Goal: Information Seeking & Learning: Check status

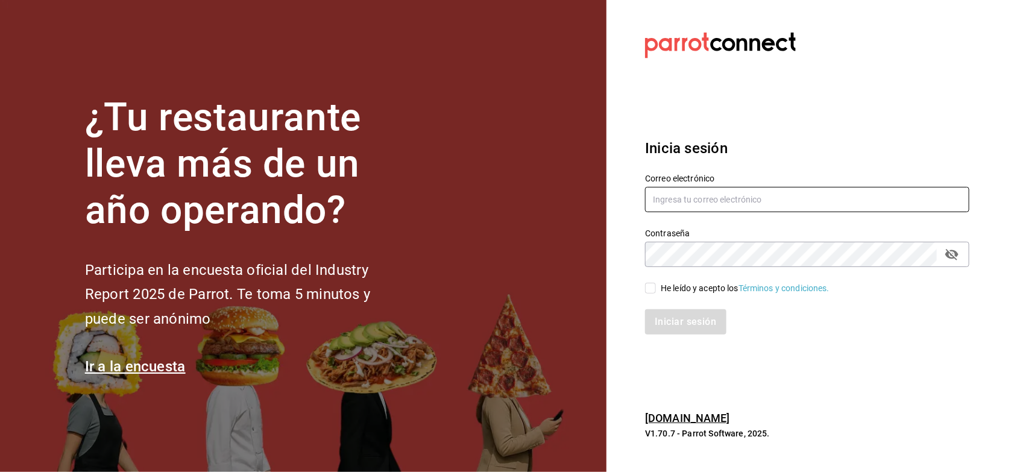
type input "antonio.hernandez@grupocosteno.com"
click at [651, 285] on input "He leído y acepto los Términos y condiciones." at bounding box center [650, 288] width 11 height 11
checkbox input "true"
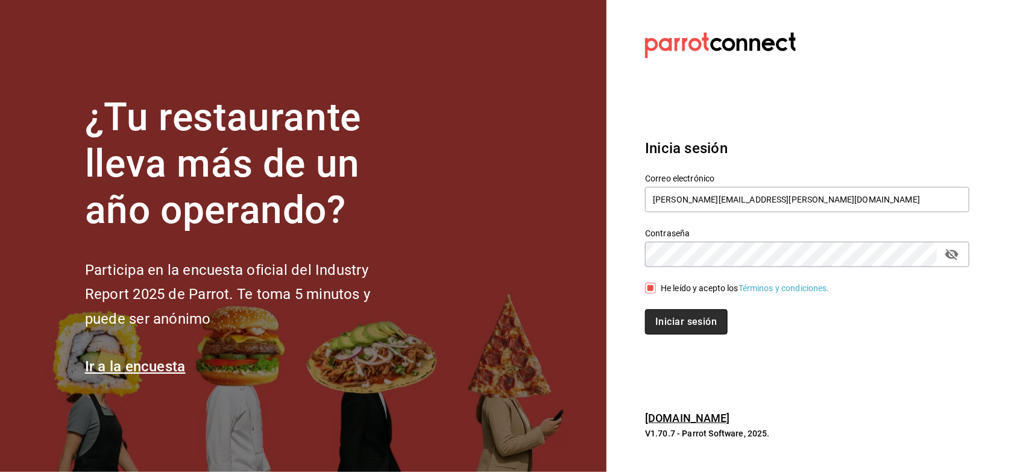
click at [667, 323] on button "Iniciar sesión" at bounding box center [686, 321] width 82 height 25
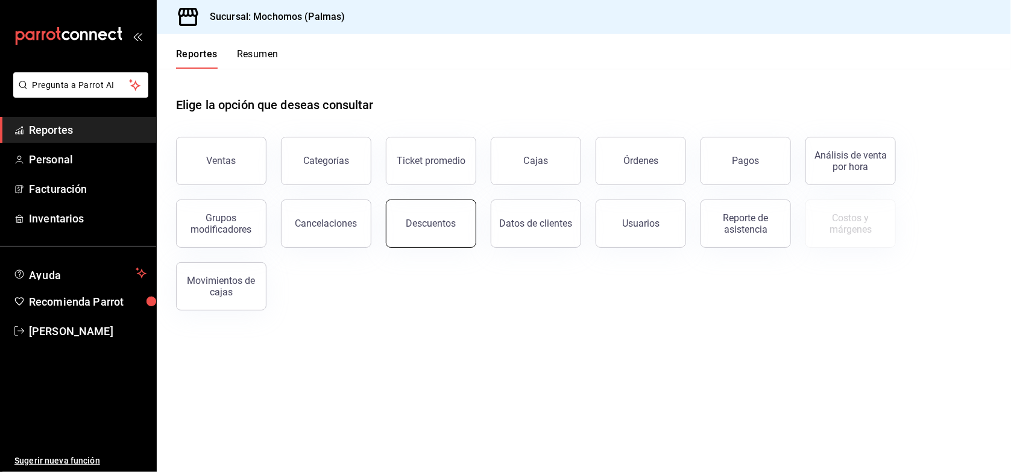
click at [427, 224] on div "Descuentos" at bounding box center [431, 223] width 50 height 11
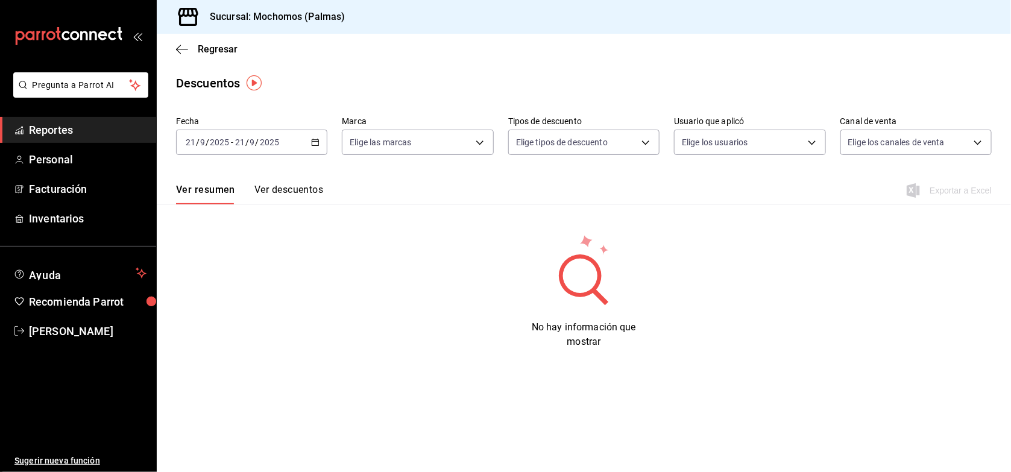
click at [315, 142] on icon "button" at bounding box center [315, 142] width 8 height 8
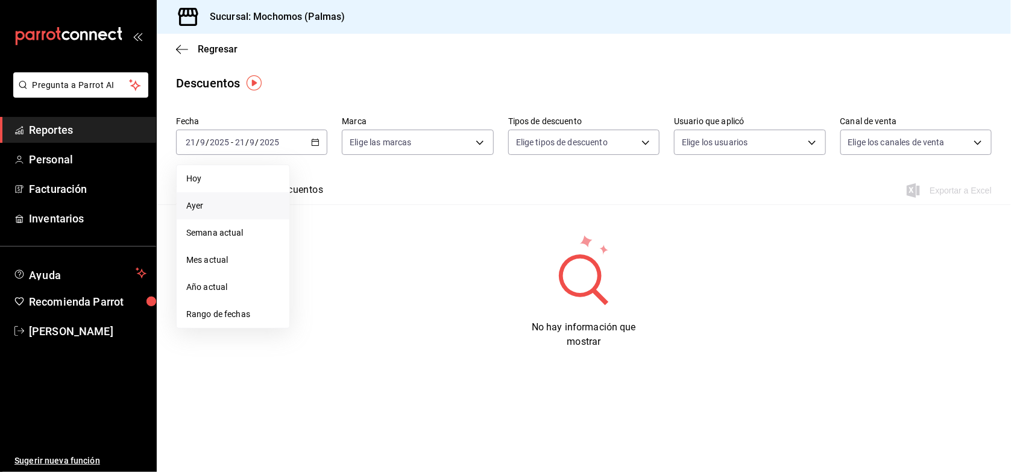
click at [250, 203] on span "Ayer" at bounding box center [232, 206] width 93 height 13
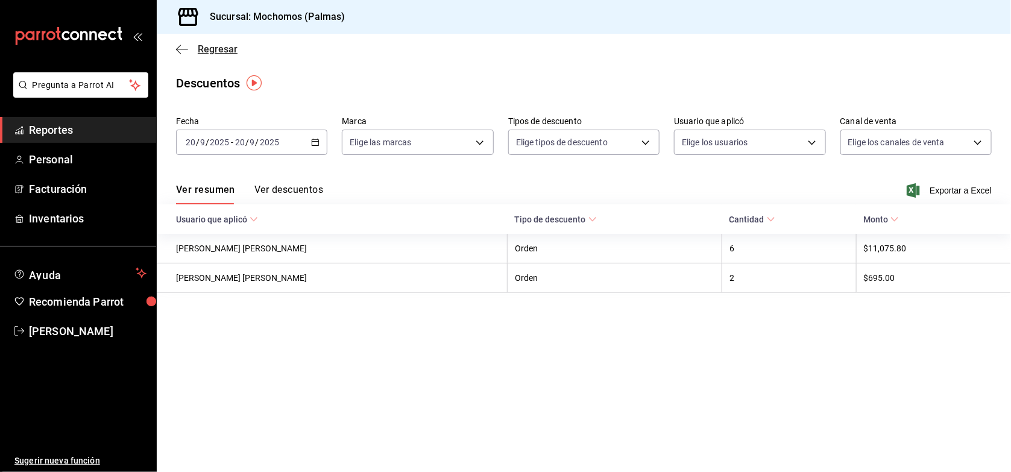
click at [219, 51] on span "Regresar" at bounding box center [218, 48] width 40 height 11
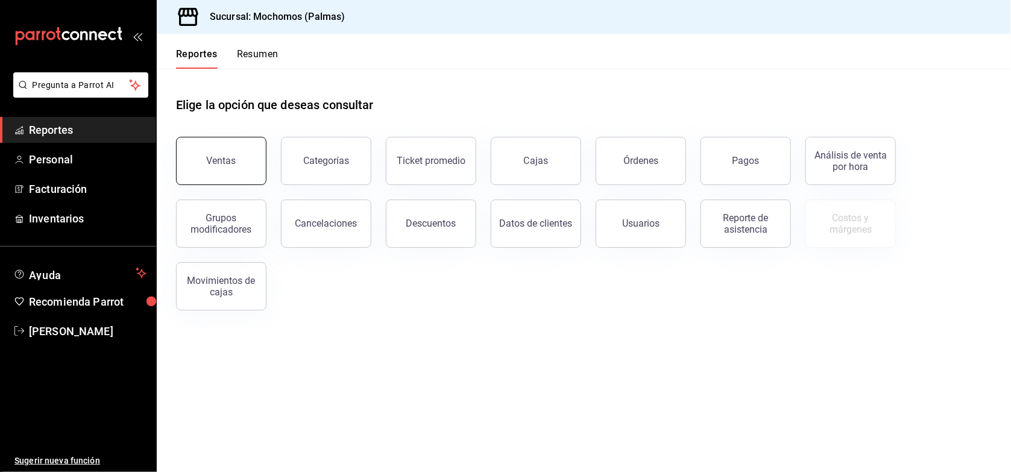
click at [230, 145] on button "Ventas" at bounding box center [221, 161] width 90 height 48
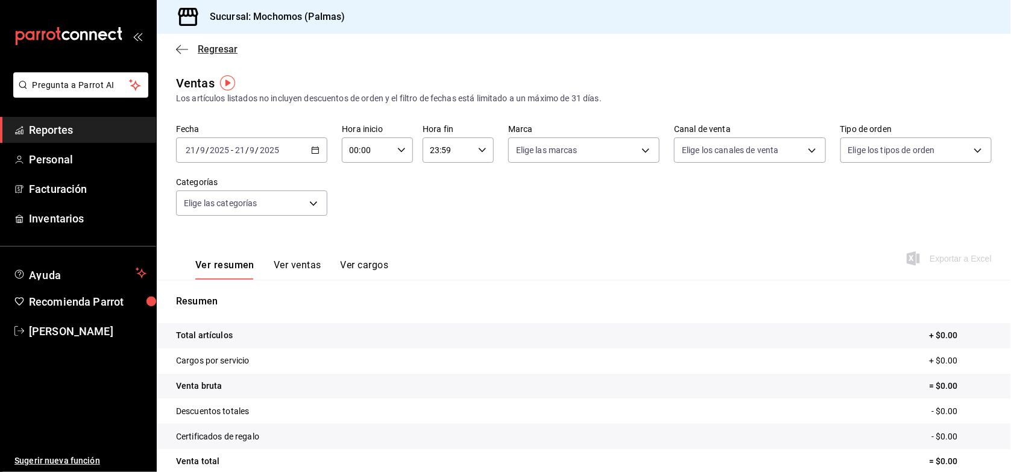
click at [219, 53] on span "Regresar" at bounding box center [218, 48] width 40 height 11
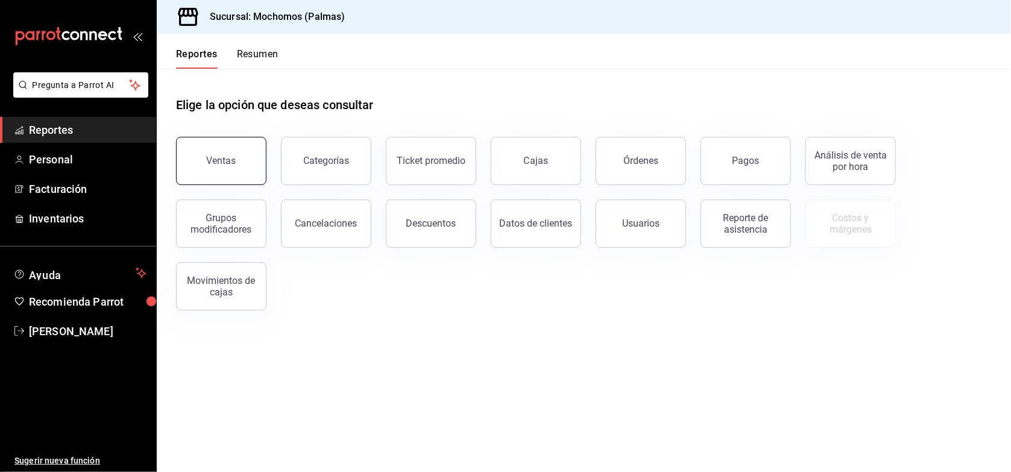
click at [234, 171] on button "Ventas" at bounding box center [221, 161] width 90 height 48
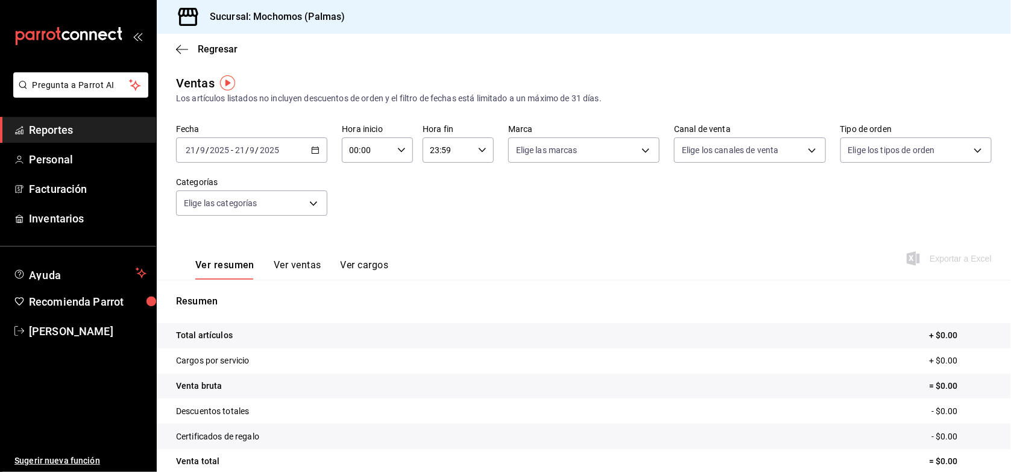
click at [300, 149] on div "[DATE] [DATE] - [DATE] [DATE]" at bounding box center [251, 149] width 151 height 25
click at [233, 222] on li "Ayer" at bounding box center [233, 213] width 113 height 27
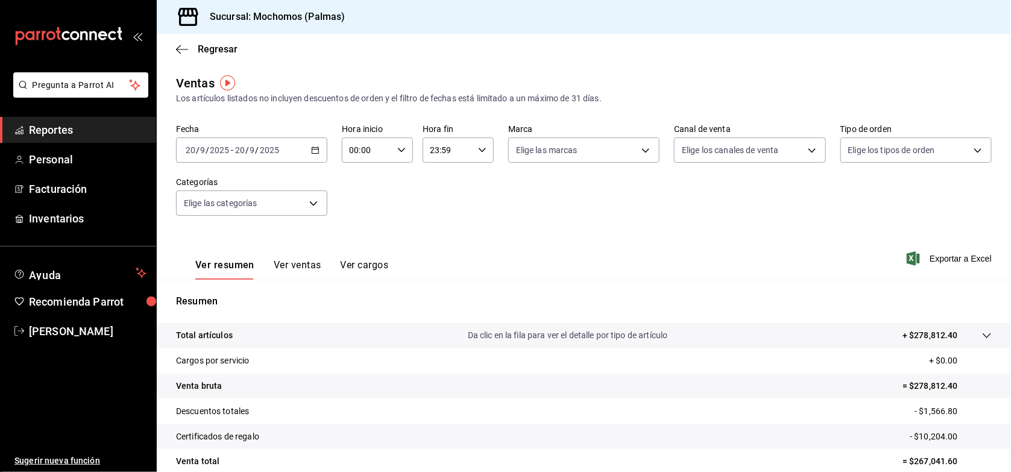
click at [400, 148] on icon "button" at bounding box center [401, 150] width 8 height 8
click at [357, 210] on span "01" at bounding box center [358, 210] width 16 height 10
type input "01:00"
click at [357, 210] on button "06" at bounding box center [357, 204] width 30 height 24
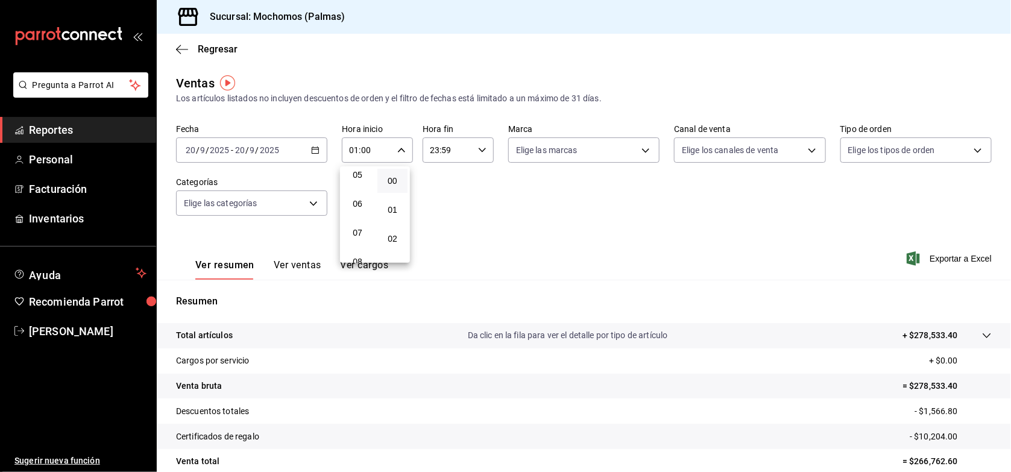
type input "06:00"
click at [568, 233] on div at bounding box center [505, 236] width 1011 height 472
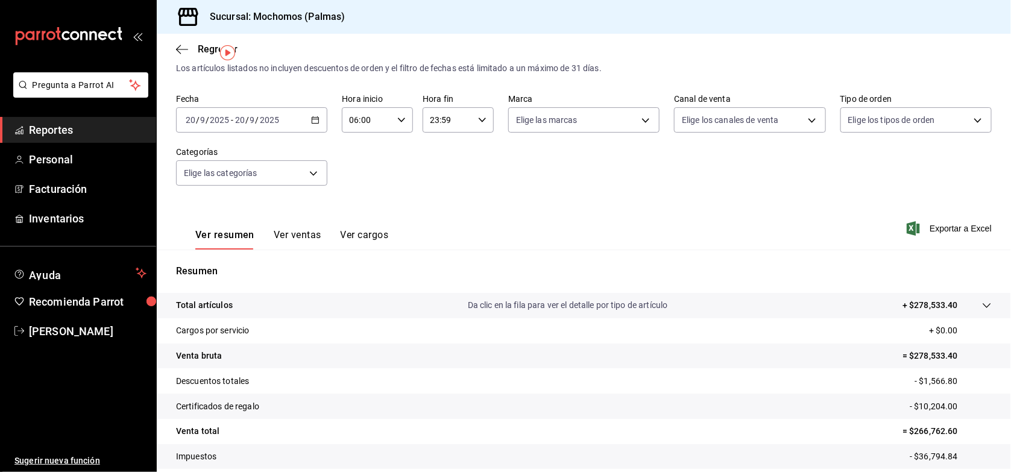
scroll to position [104, 0]
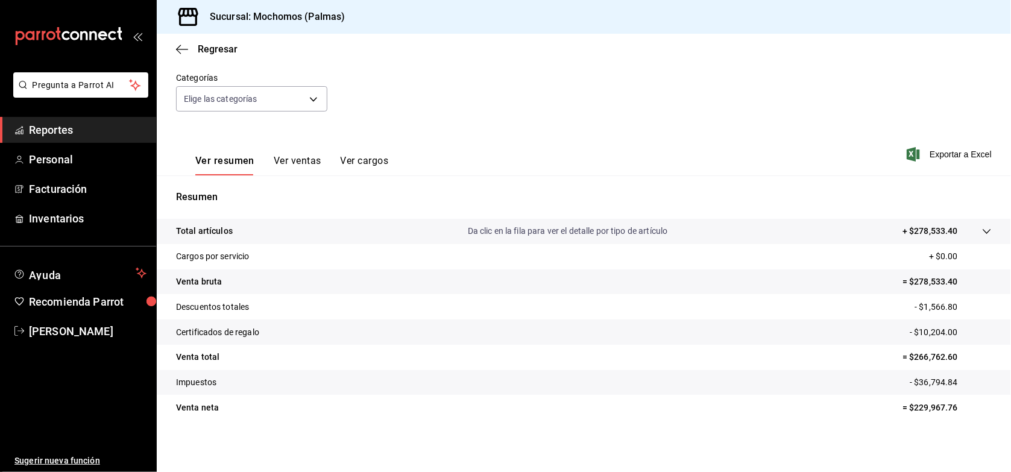
click at [982, 227] on icon at bounding box center [987, 232] width 10 height 10
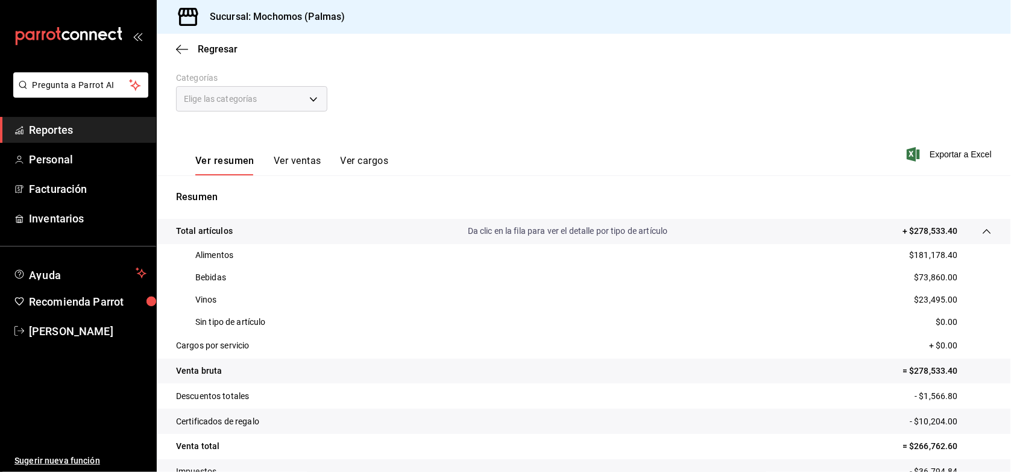
click at [311, 156] on button "Ver ventas" at bounding box center [298, 165] width 48 height 20
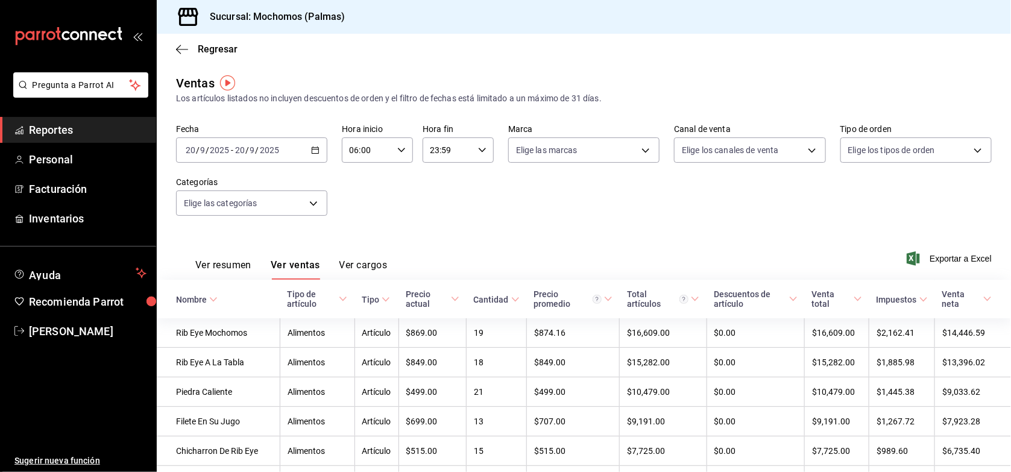
click at [210, 301] on icon at bounding box center [213, 299] width 8 height 8
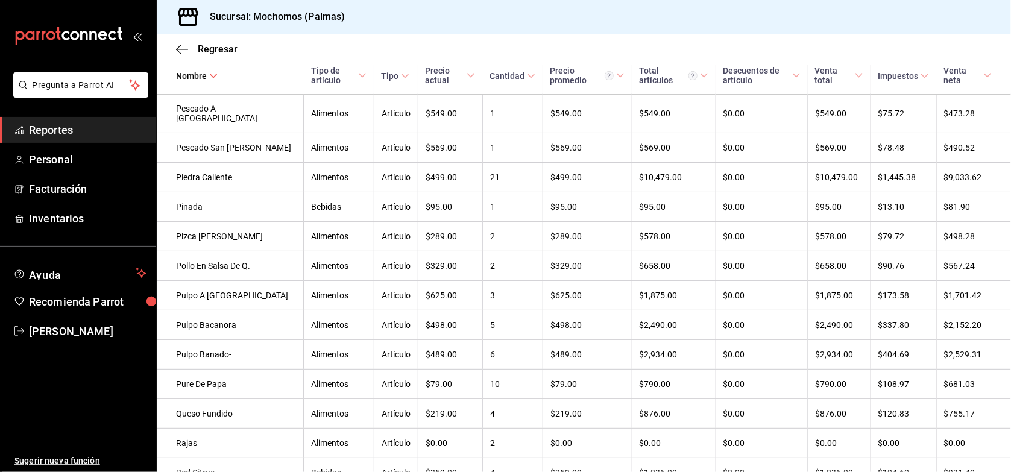
scroll to position [4016, 0]
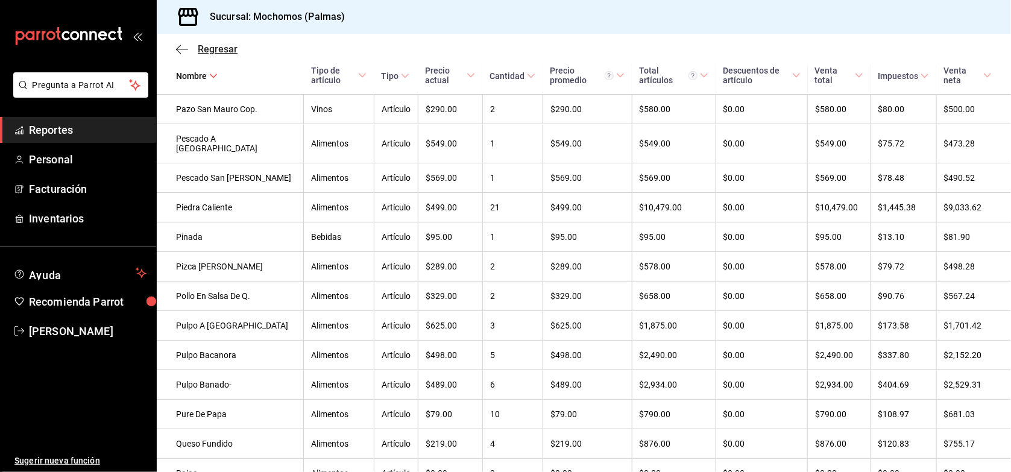
click at [221, 51] on span "Regresar" at bounding box center [218, 48] width 40 height 11
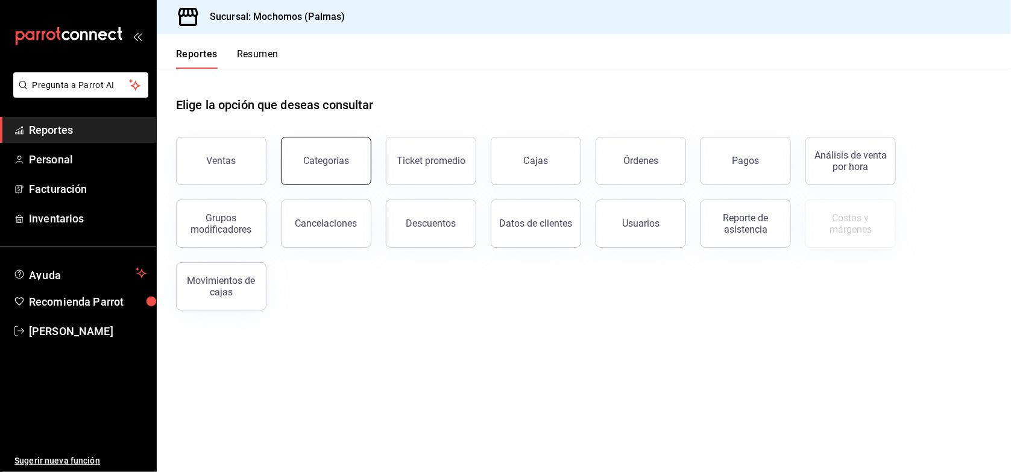
click at [313, 157] on div "Categorías" at bounding box center [326, 160] width 46 height 11
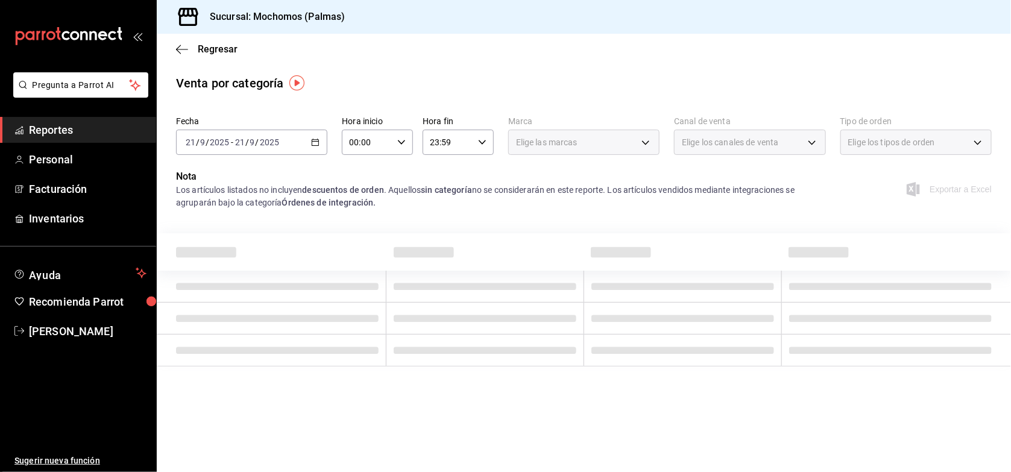
click at [313, 138] on icon "button" at bounding box center [315, 142] width 8 height 8
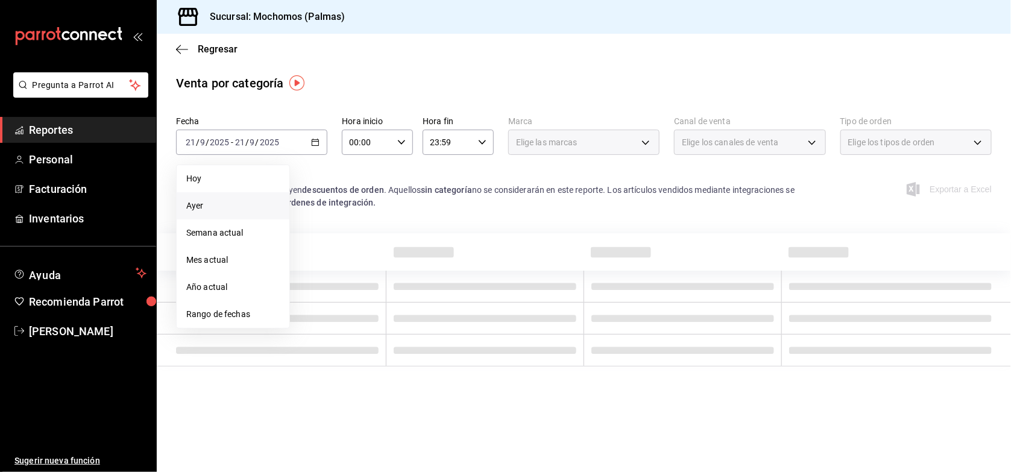
click at [252, 206] on span "Ayer" at bounding box center [232, 206] width 93 height 13
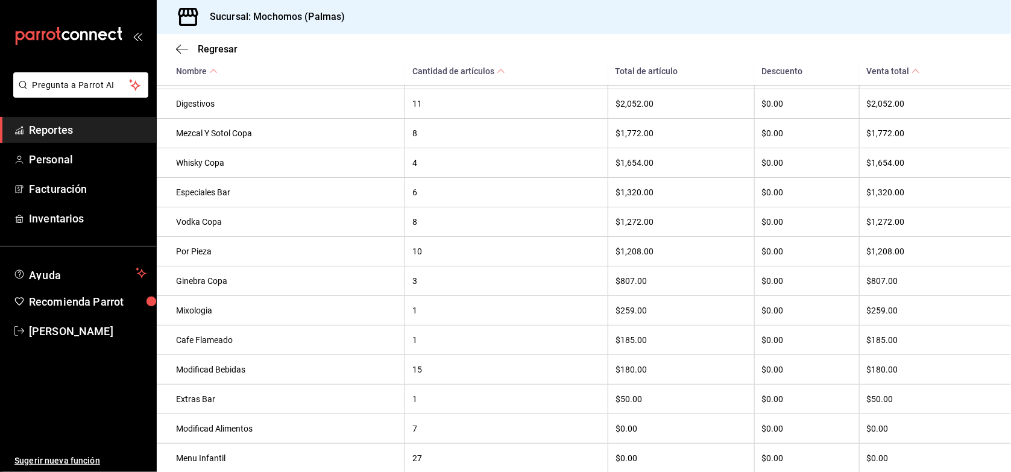
scroll to position [964, 0]
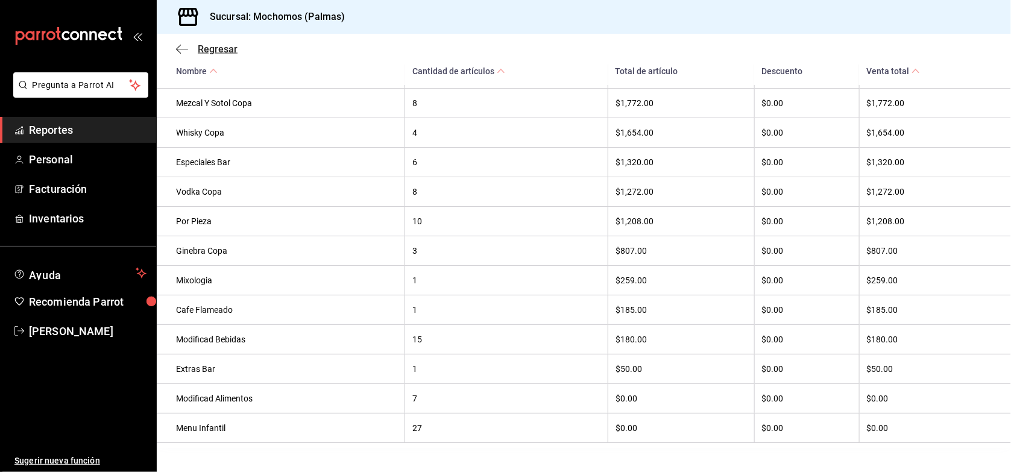
click at [223, 46] on span "Regresar" at bounding box center [218, 48] width 40 height 11
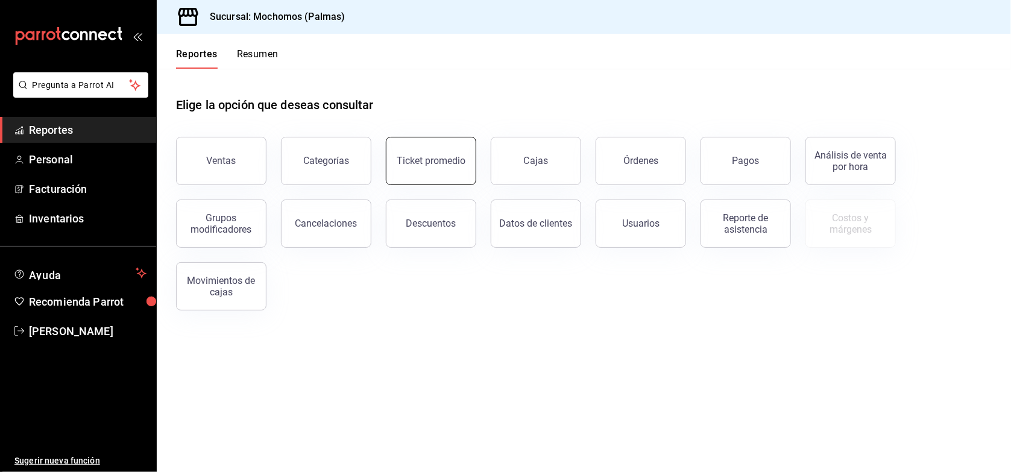
click at [405, 161] on div "Ticket promedio" at bounding box center [431, 160] width 69 height 11
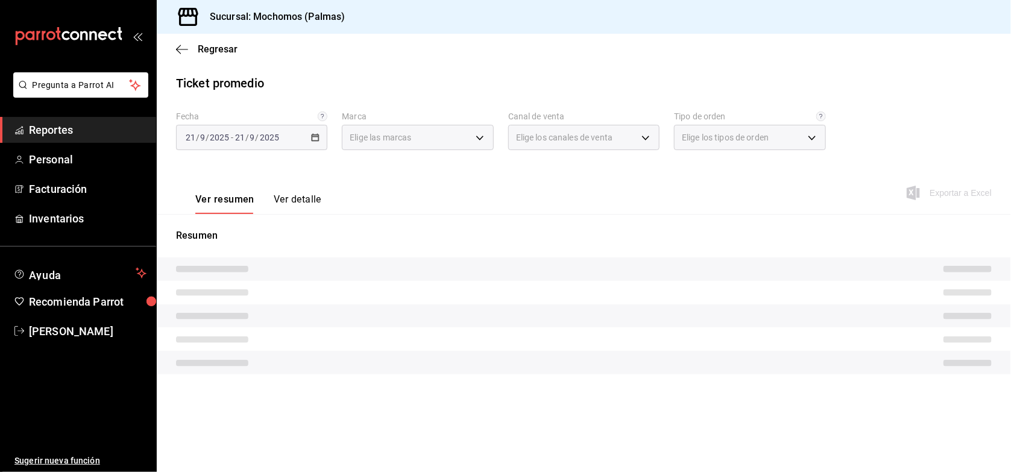
type input "70f98016-ab90-4f26-81e6-ab4884d8d8a0"
type input "PARROT,UBER_EATS,RAPPI,DIDI_FOOD,ONLINE"
type input "1406dacc-122d-474b-a961-72adf1b142d8,23052771-8e1b-43e3-b7da-1a661d939937,EXTER…"
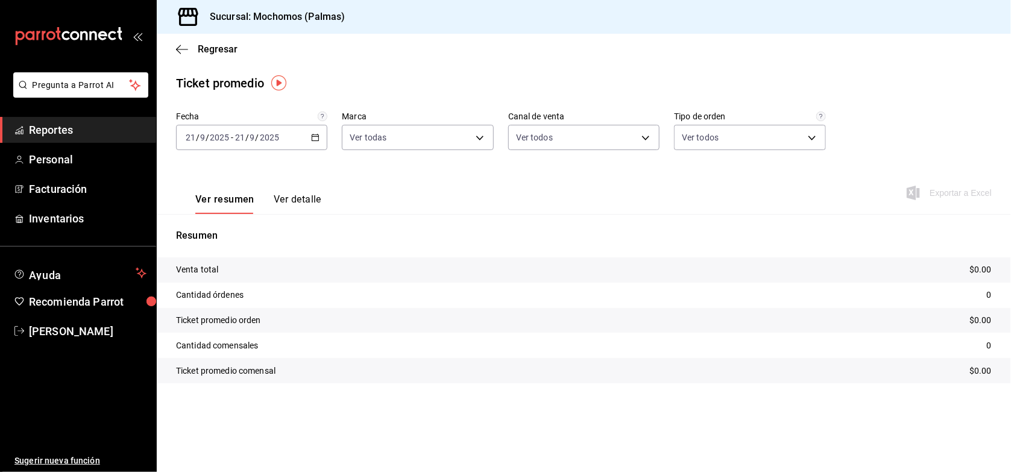
click at [314, 139] on icon "button" at bounding box center [315, 137] width 8 height 8
click at [248, 201] on span "Ayer" at bounding box center [232, 201] width 93 height 13
click at [212, 49] on span "Regresar" at bounding box center [218, 48] width 40 height 11
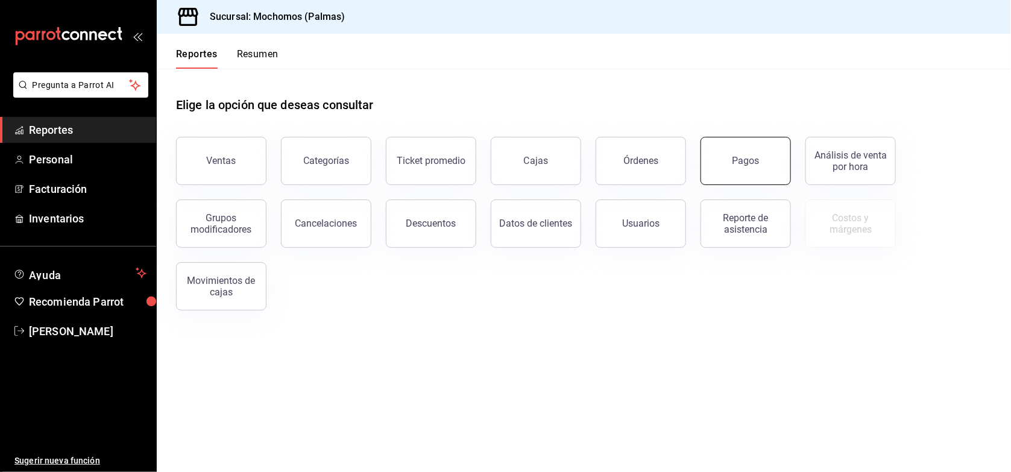
click at [732, 160] on button "Pagos" at bounding box center [745, 161] width 90 height 48
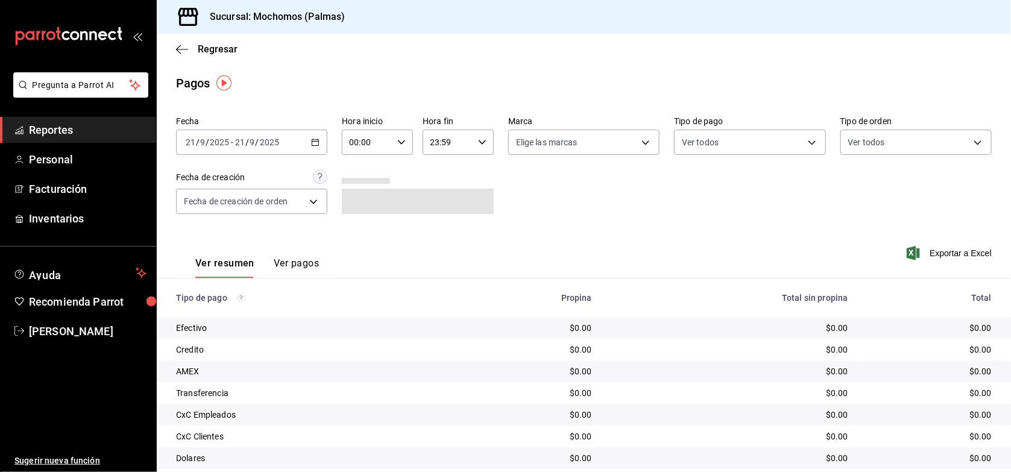
click at [312, 142] on icon "button" at bounding box center [315, 142] width 8 height 8
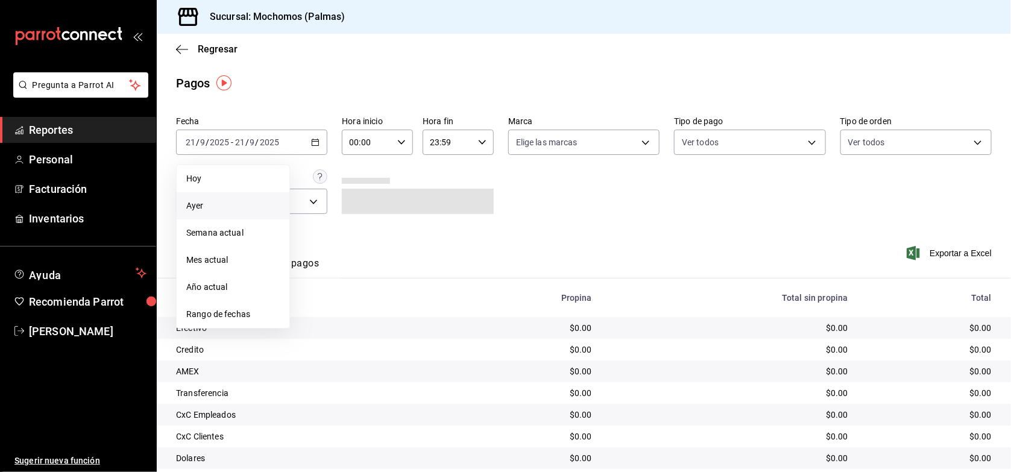
click at [248, 200] on span "Ayer" at bounding box center [232, 206] width 93 height 13
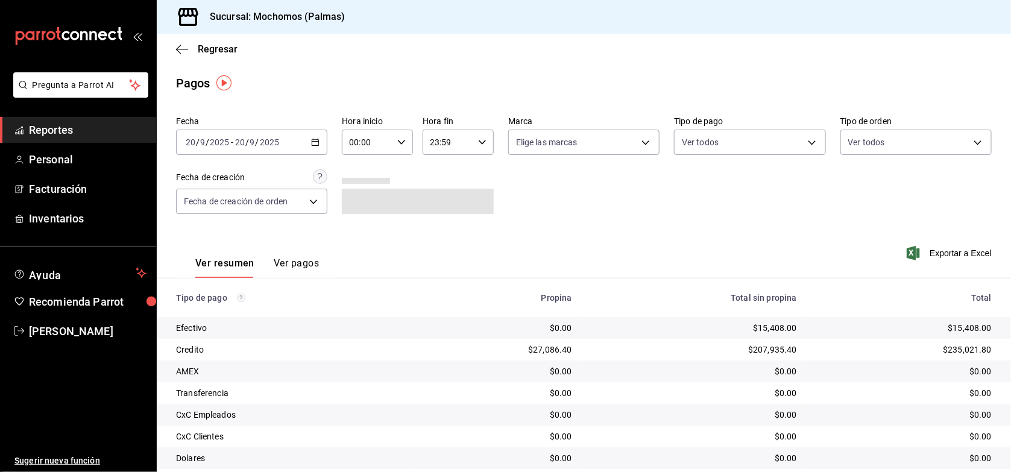
click at [398, 140] on icon "button" at bounding box center [401, 142] width 8 height 8
click at [356, 193] on button "01" at bounding box center [357, 202] width 30 height 24
type input "01:00"
click at [356, 193] on span "06" at bounding box center [358, 196] width 16 height 10
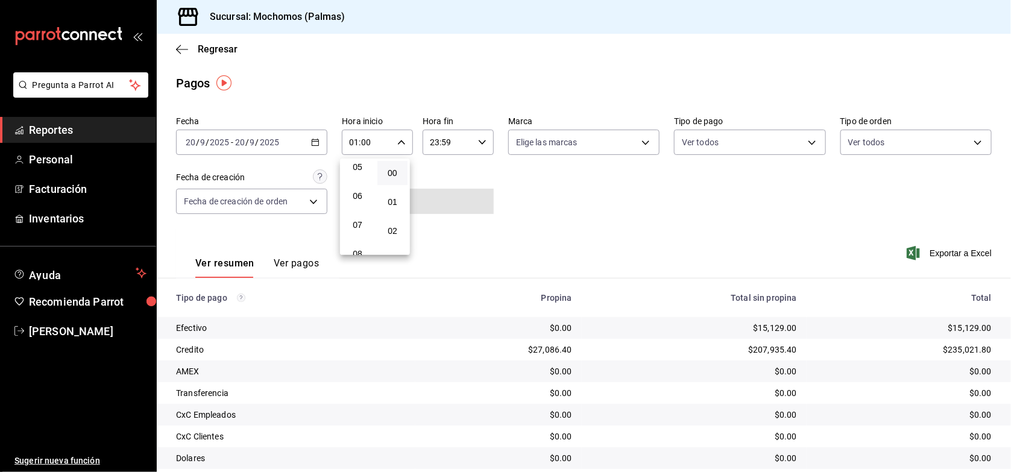
type input "06:00"
click at [586, 247] on div at bounding box center [505, 236] width 1011 height 472
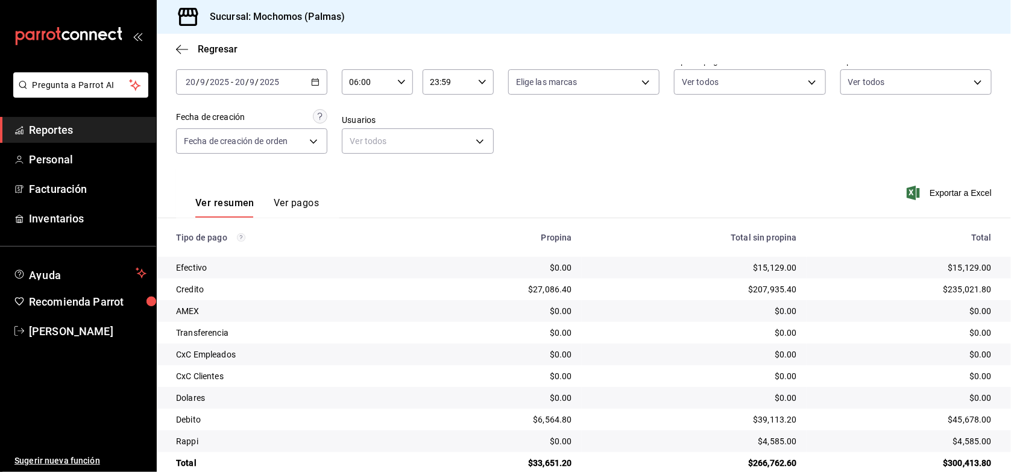
scroll to position [81, 0]
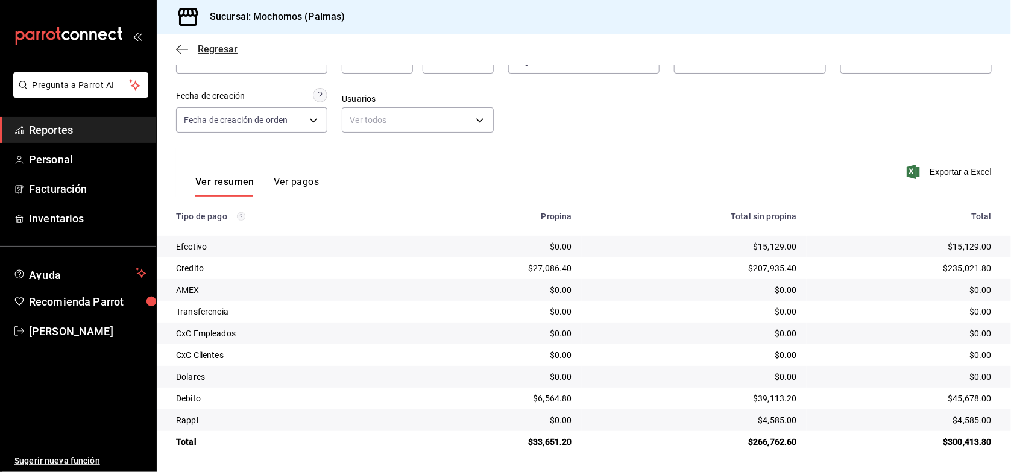
click at [218, 52] on span "Regresar" at bounding box center [218, 48] width 40 height 11
